Goal: Task Accomplishment & Management: Manage account settings

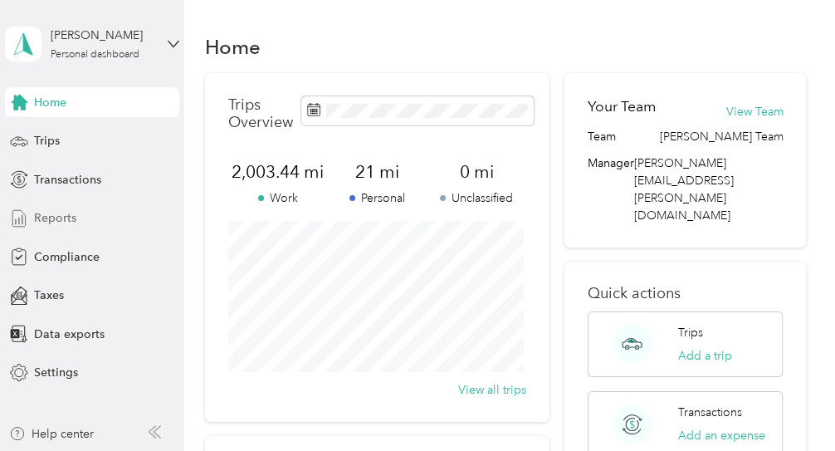
click at [56, 215] on span "Reports" at bounding box center [55, 217] width 42 height 17
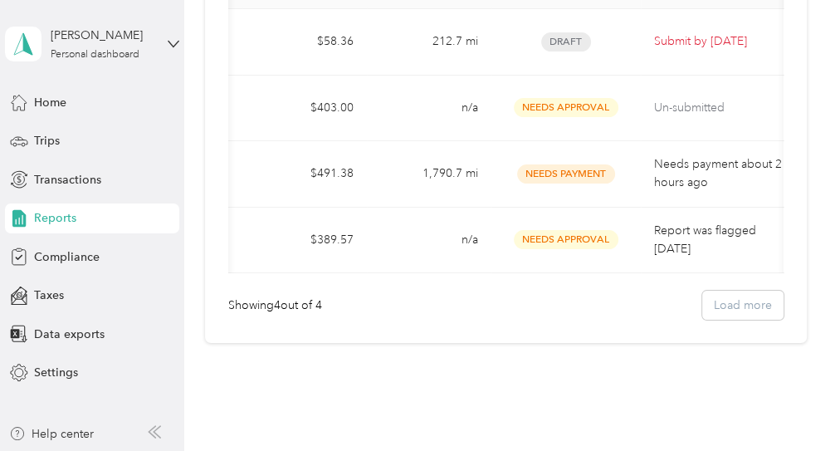
scroll to position [0, 213]
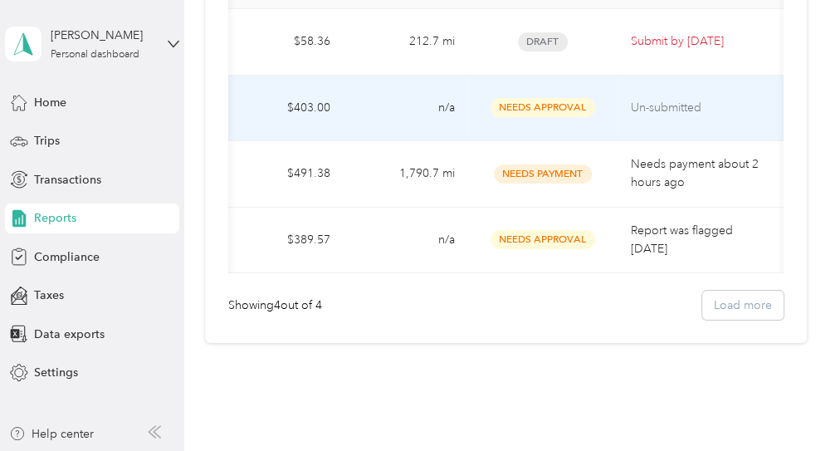
click at [663, 103] on p "Un-submitted" at bounding box center [701, 108] width 140 height 18
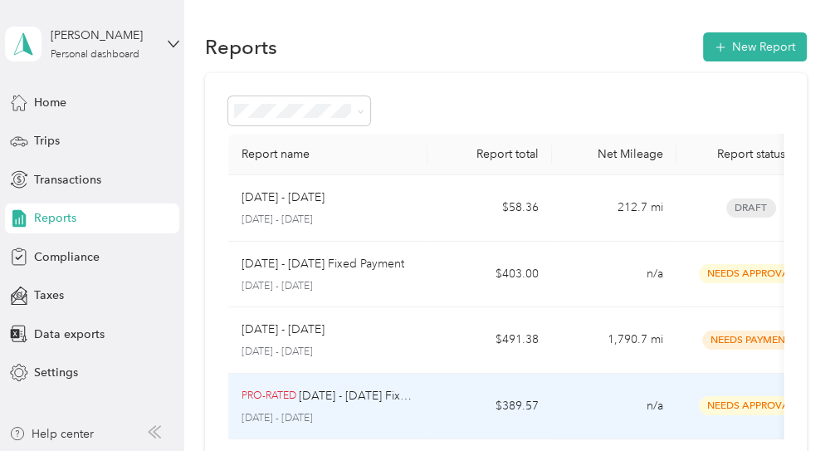
click at [421, 399] on td "PRO-RATED [DATE] - [DATE] Fixed Payment [DATE] - [DATE]" at bounding box center [327, 407] width 199 height 66
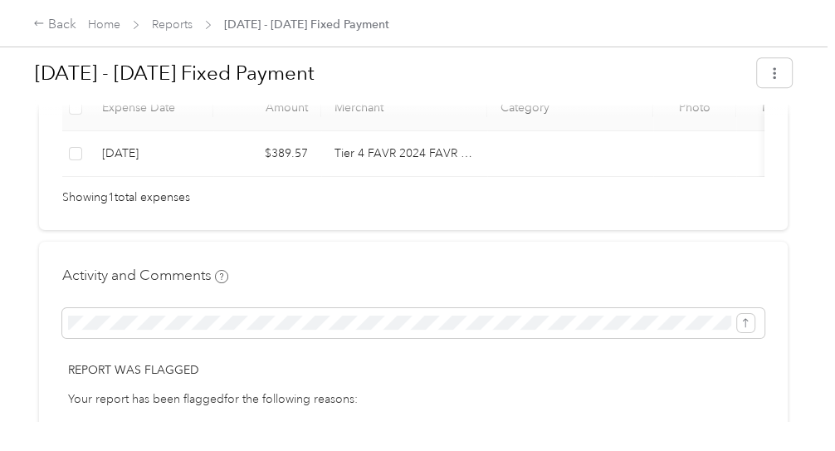
scroll to position [415, 0]
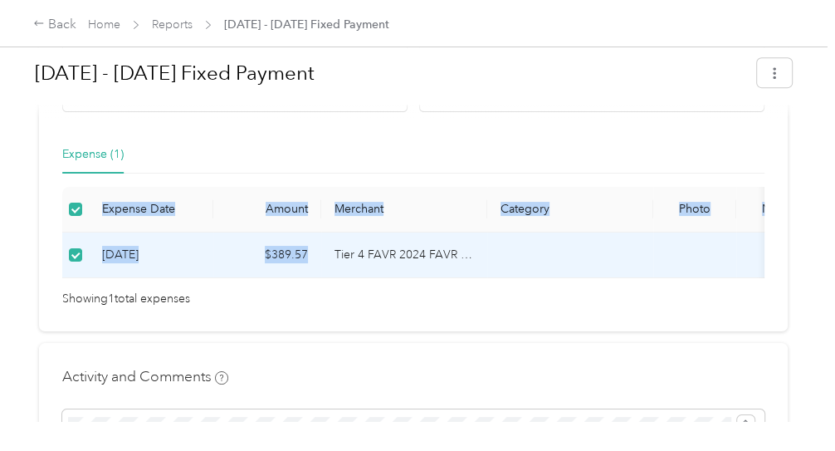
drag, startPoint x: 335, startPoint y: 274, endPoint x: 402, endPoint y: 277, distance: 66.5
click at [402, 277] on div "Expense Date Amount Merchant Category Photo Notes Tags [DATE] $389.57 Tier 4 FA…" at bounding box center [413, 232] width 702 height 91
click at [399, 278] on div "Expense Date Amount Merchant Category Photo Notes Tags [DATE] $389.57 Tier 4 FA…" at bounding box center [413, 232] width 702 height 91
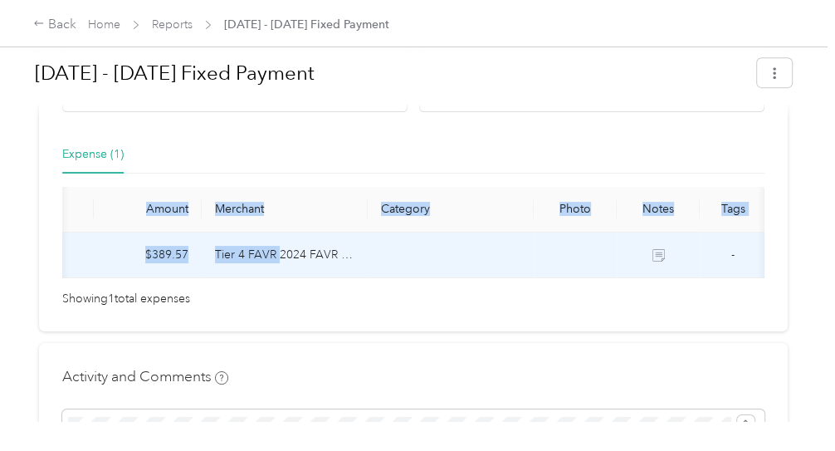
scroll to position [0, 120]
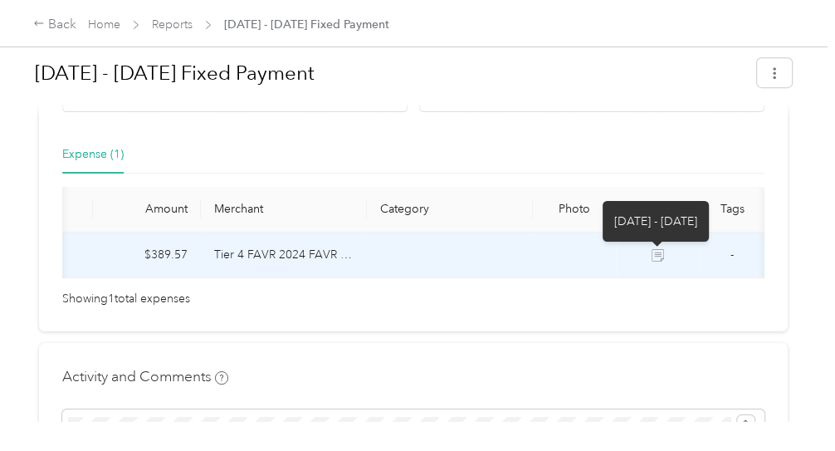
click at [657, 253] on icon at bounding box center [658, 255] width 12 height 12
click at [653, 252] on icon at bounding box center [658, 255] width 12 height 12
click at [654, 252] on icon at bounding box center [658, 255] width 12 height 12
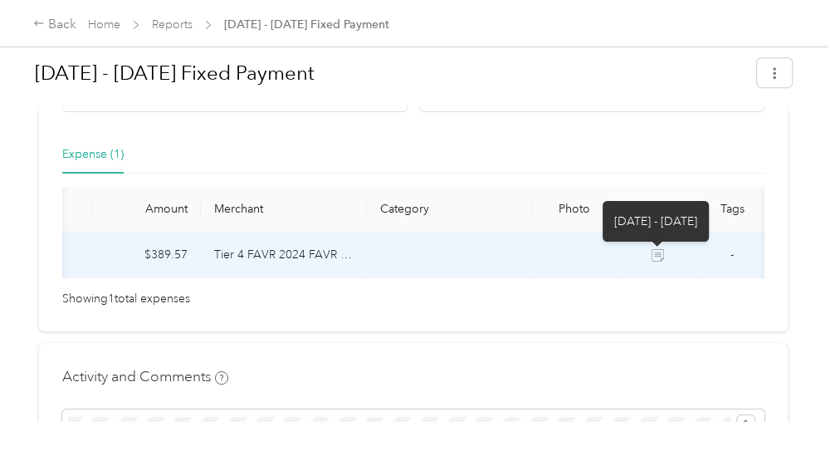
click at [654, 253] on icon at bounding box center [658, 257] width 9 height 8
click at [654, 254] on icon at bounding box center [658, 257] width 9 height 8
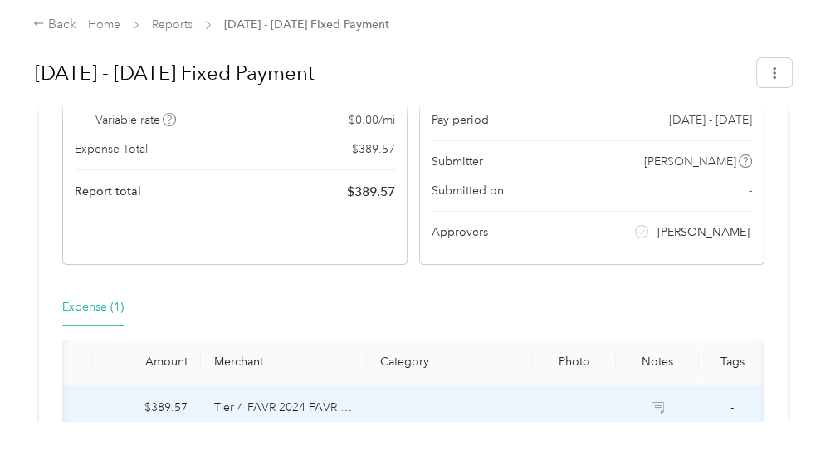
scroll to position [261, 0]
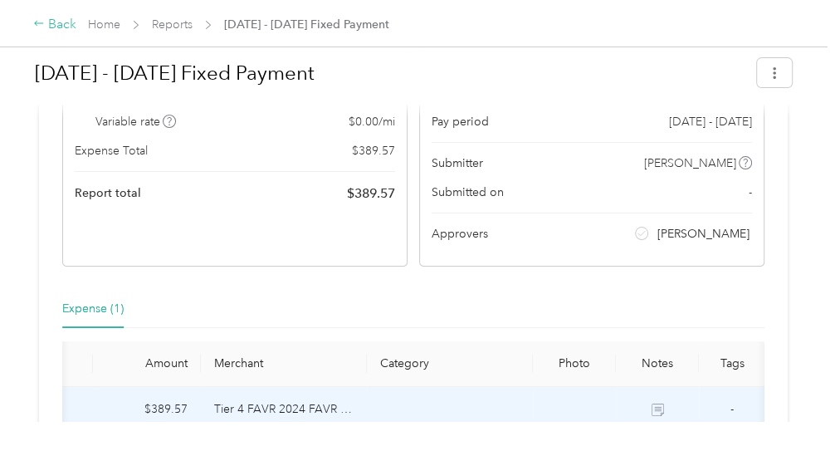
click at [62, 28] on div "Back" at bounding box center [54, 25] width 43 height 20
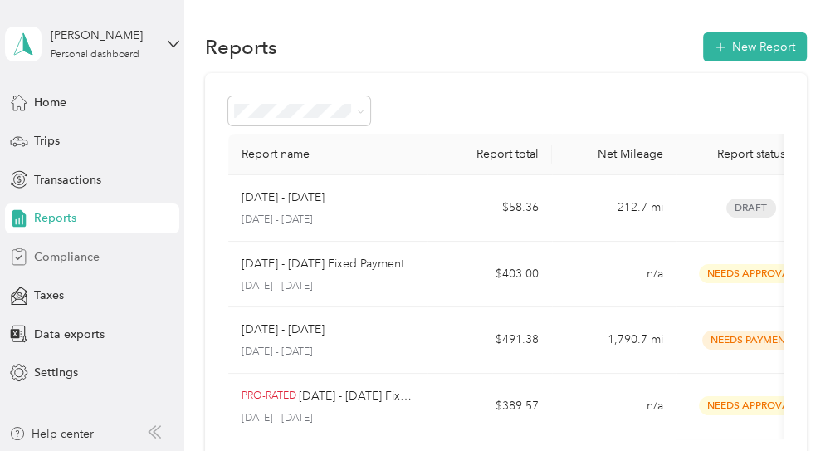
click at [52, 257] on span "Compliance" at bounding box center [67, 256] width 66 height 17
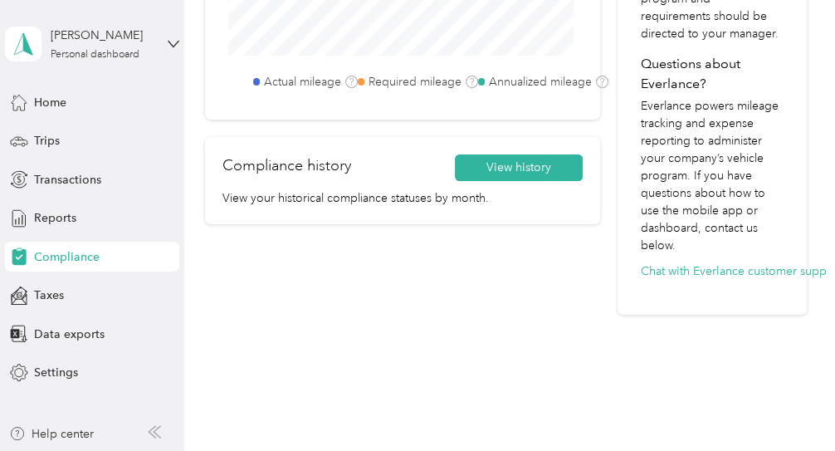
scroll to position [805, 0]
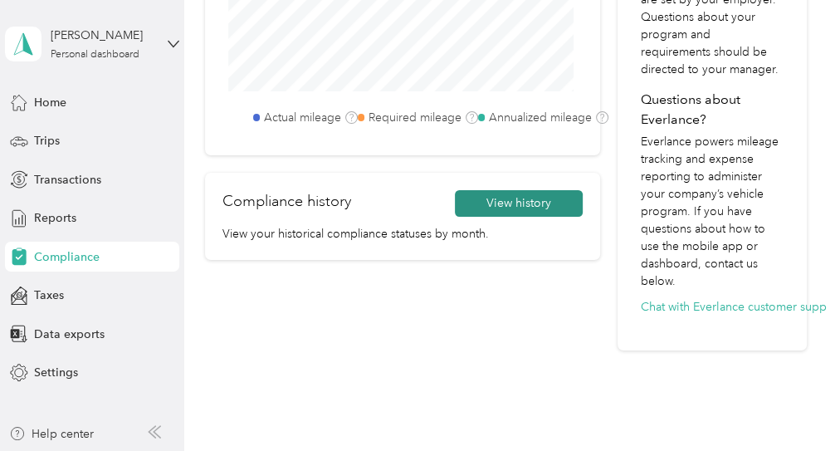
click at [502, 203] on button "View history" at bounding box center [519, 203] width 128 height 27
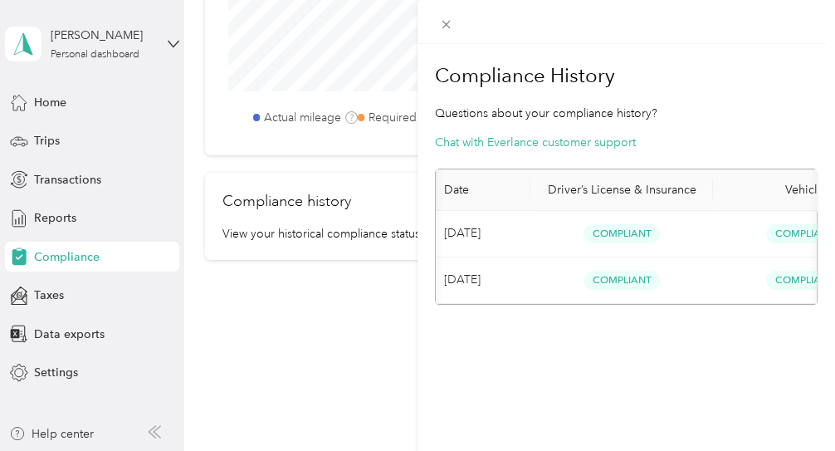
scroll to position [0, 0]
click at [296, 322] on div "Compliance History Questions about your compliance history? Chat with Everlance…" at bounding box center [417, 225] width 835 height 451
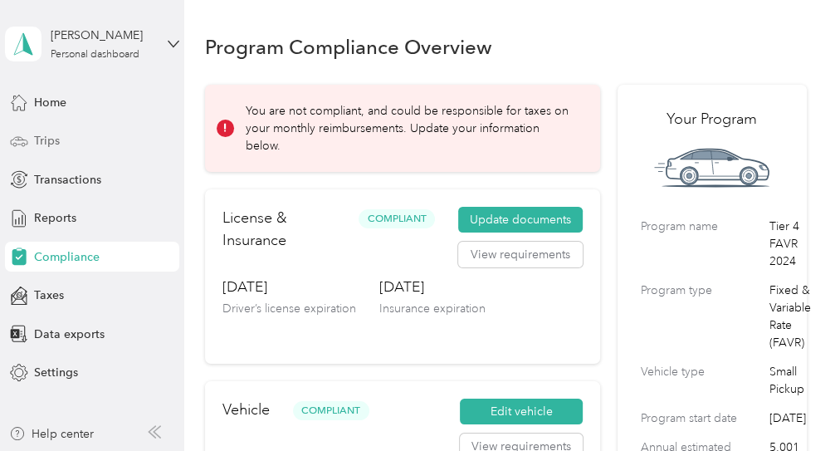
click at [52, 141] on span "Trips" at bounding box center [47, 140] width 26 height 17
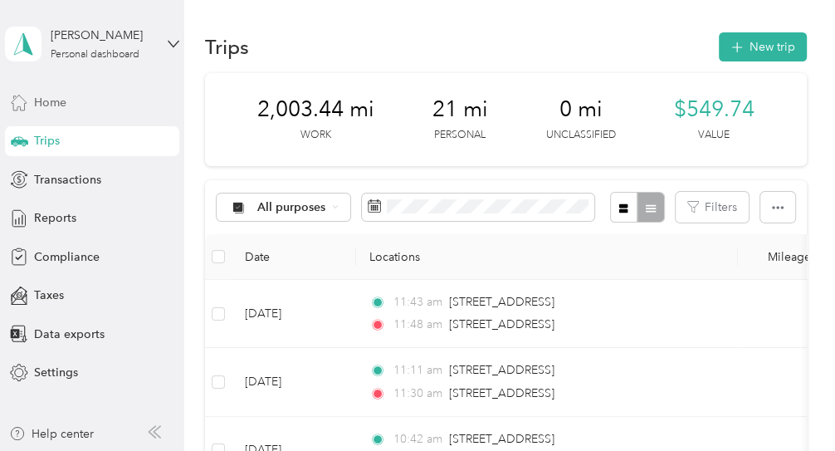
click at [60, 100] on span "Home" at bounding box center [50, 102] width 32 height 17
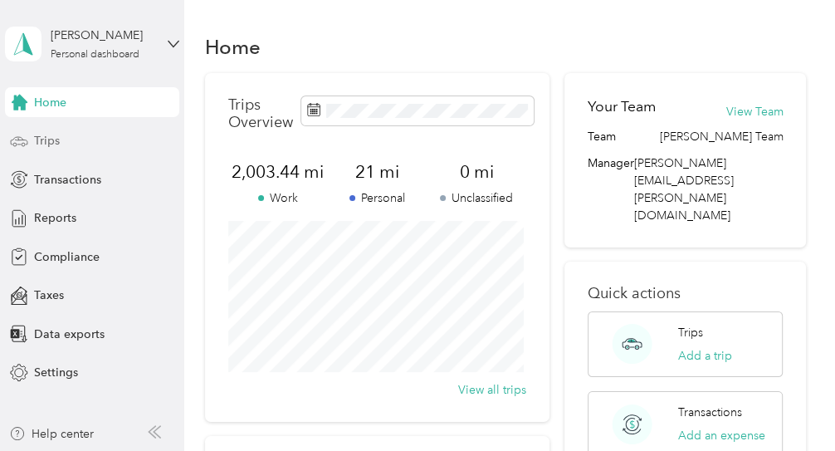
click at [37, 143] on span "Trips" at bounding box center [47, 140] width 26 height 17
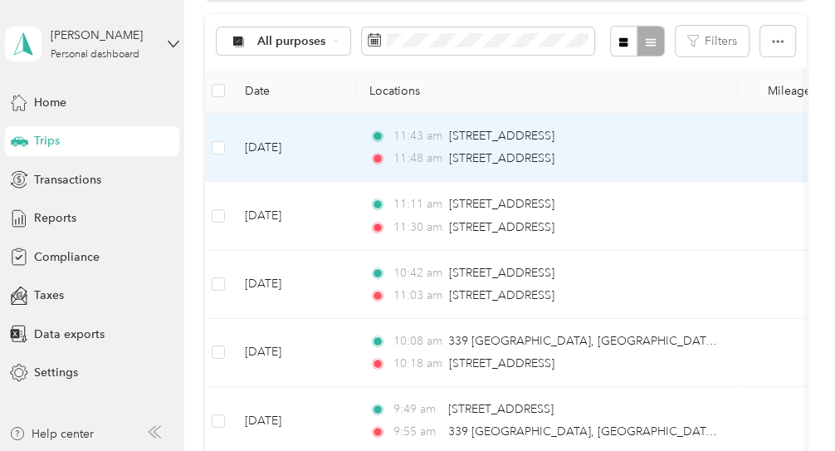
scroll to position [83, 0]
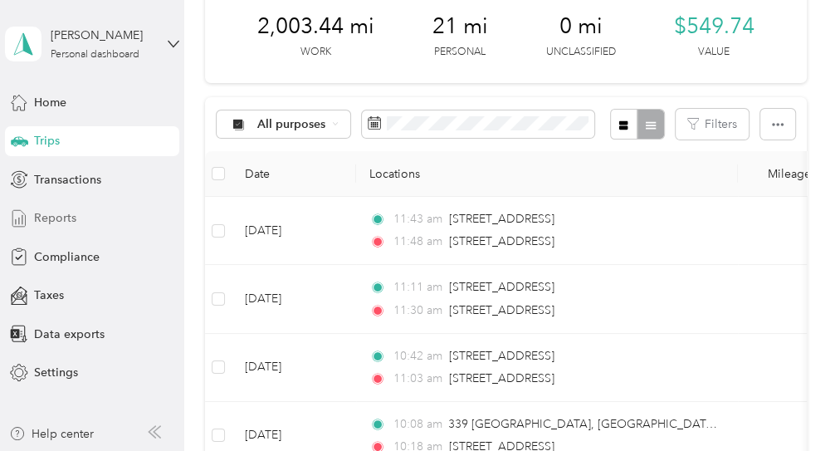
click at [66, 221] on span "Reports" at bounding box center [55, 217] width 42 height 17
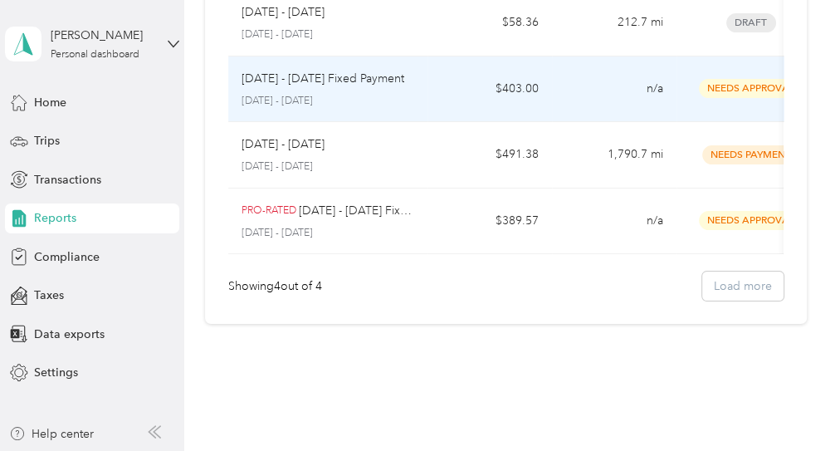
scroll to position [158, 0]
